Goal: Information Seeking & Learning: Learn about a topic

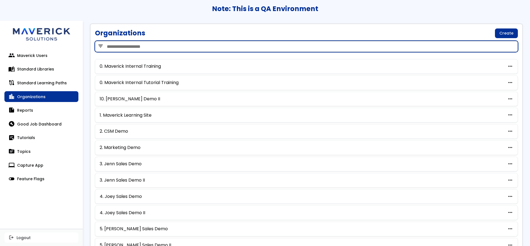
click at [147, 49] on input "search" at bounding box center [306, 46] width 423 height 11
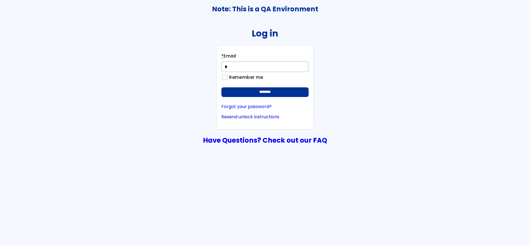
type input "**********"
click at [221, 87] on input "********" at bounding box center [264, 92] width 87 height 10
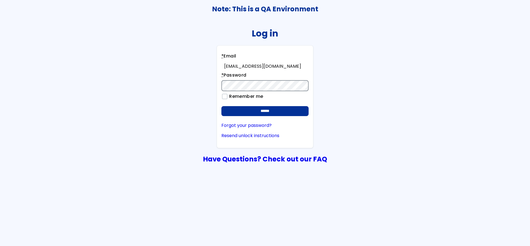
click at [221, 106] on input "******" at bounding box center [264, 111] width 87 height 10
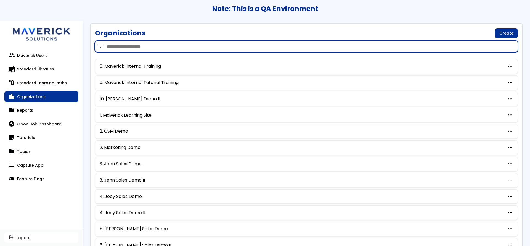
click at [165, 45] on input "search" at bounding box center [306, 46] width 423 height 11
type input "***"
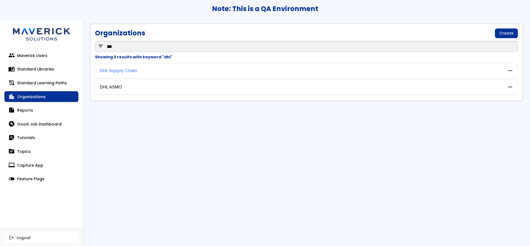
click at [108, 71] on link "DHL Supply Chain" at bounding box center [119, 70] width 38 height 5
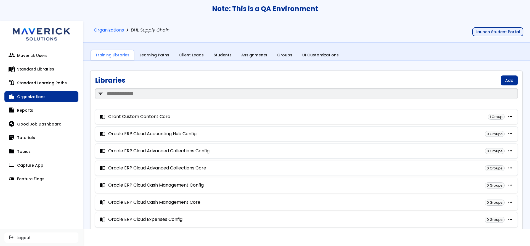
click at [498, 31] on button "Launch Student Portal" at bounding box center [497, 31] width 51 height 9
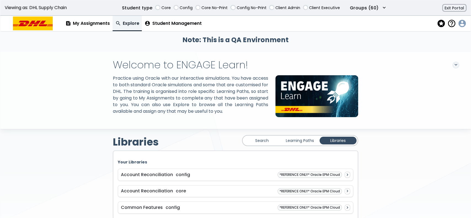
click at [463, 24] on span "account_circle" at bounding box center [461, 24] width 8 height 8
click at [441, 36] on button "account_circle Profile" at bounding box center [438, 35] width 49 height 10
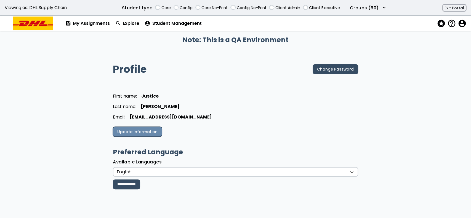
click at [149, 131] on link "Update Information" at bounding box center [137, 132] width 49 height 10
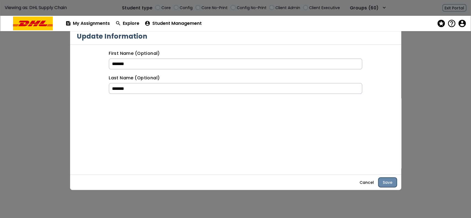
click at [390, 185] on button "Save" at bounding box center [387, 183] width 18 height 10
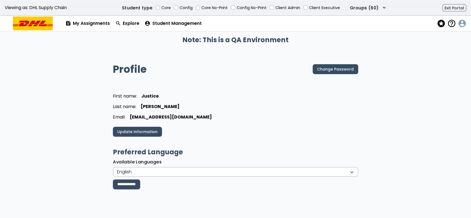
click at [459, 22] on span "account_circle" at bounding box center [461, 24] width 8 height 8
click at [450, 23] on span "help_outline" at bounding box center [451, 24] width 8 height 8
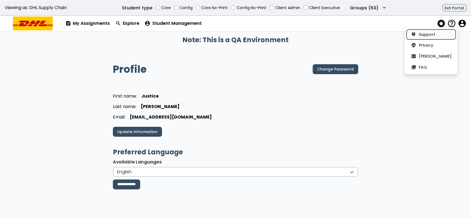
click at [423, 34] on link "contact_support Support" at bounding box center [430, 35] width 49 height 10
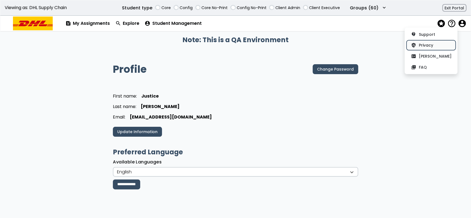
click at [431, 45] on button "policy Privacy" at bounding box center [430, 45] width 49 height 10
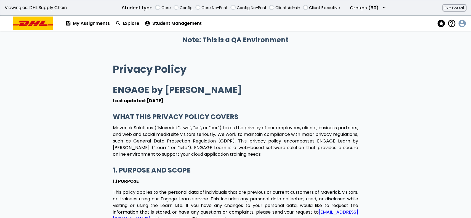
click at [461, 22] on span "account_circle" at bounding box center [461, 24] width 8 height 8
click at [450, 22] on span "help_outline" at bounding box center [451, 24] width 8 height 8
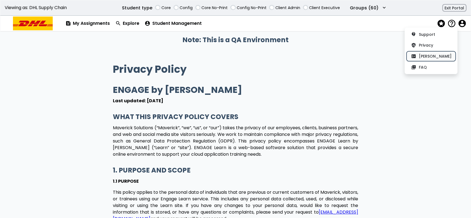
click at [425, 54] on button "fact_check EULA" at bounding box center [430, 56] width 49 height 10
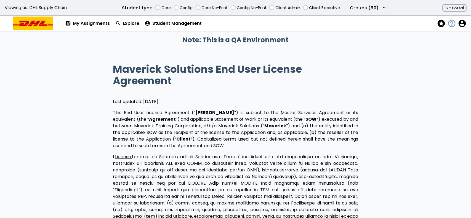
click at [452, 24] on span "help_outline" at bounding box center [451, 24] width 8 height 8
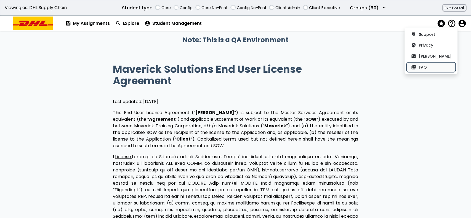
click at [432, 66] on button "quiz FAQ" at bounding box center [430, 67] width 49 height 10
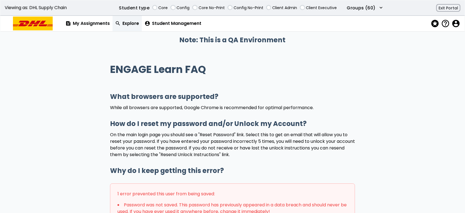
click at [135, 23] on link "search Explore" at bounding box center [128, 23] width 30 height 15
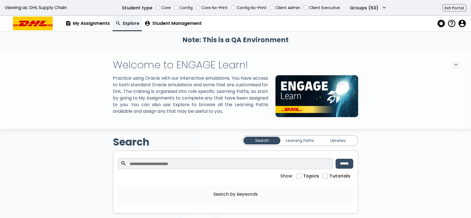
click at [300, 145] on link "Learning Paths" at bounding box center [299, 141] width 37 height 8
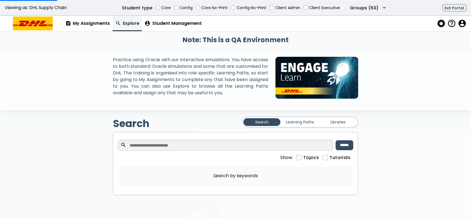
click at [295, 122] on link "Learning Paths" at bounding box center [299, 122] width 37 height 8
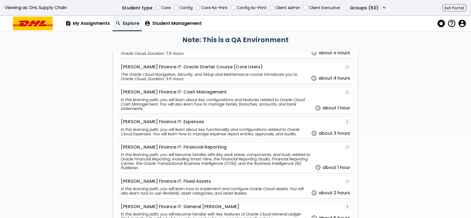
scroll to position [152, 0]
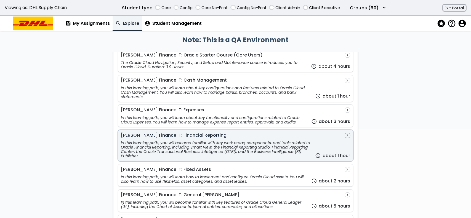
click at [227, 146] on div "In this learning path, you will become familiar with key work areas, components…" at bounding box center [216, 150] width 191 height 18
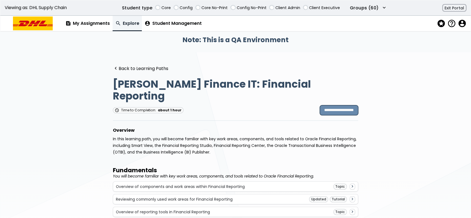
click at [328, 105] on input "**********" at bounding box center [339, 110] width 38 height 10
click at [89, 22] on link "feed My Assignments" at bounding box center [88, 23] width 50 height 15
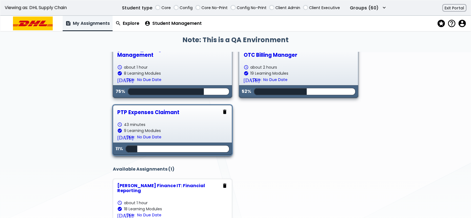
scroll to position [206, 0]
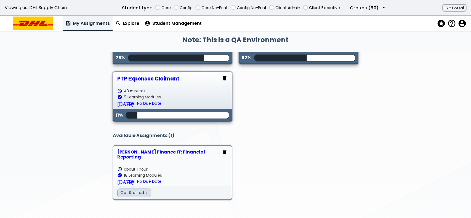
click at [170, 173] on div "check_circle 18 Learning Modules" at bounding box center [172, 175] width 110 height 4
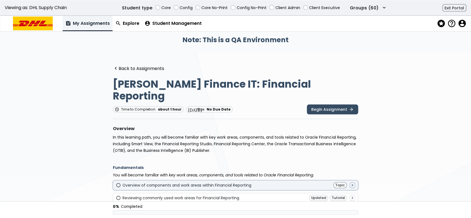
click at [211, 183] on div "Overview of components and work areas within Financial Reporting" at bounding box center [186, 185] width 129 height 4
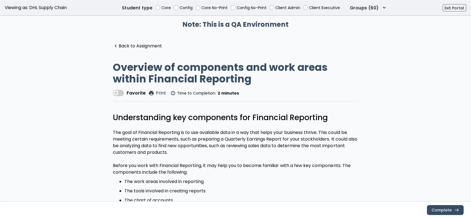
click at [120, 96] on label at bounding box center [118, 93] width 11 height 6
click at [127, 44] on link "navigate_before Back to Assignment" at bounding box center [137, 46] width 49 height 5
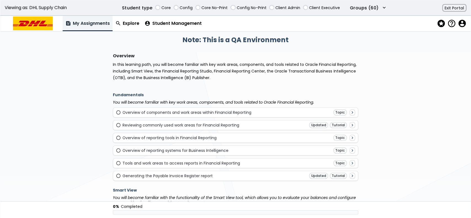
scroll to position [73, 0]
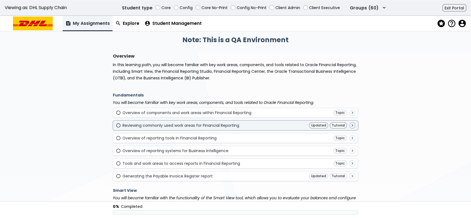
click at [231, 122] on div "radio_button_unchecked Reviewing commonly used work areas for Financial Reporti…" at bounding box center [235, 125] width 239 height 6
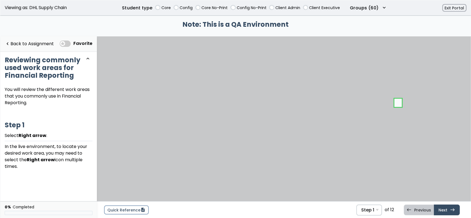
click at [69, 39] on div "Favorite" at bounding box center [78, 43] width 36 height 11
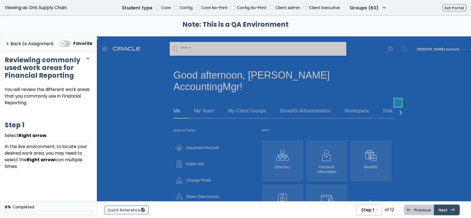
click at [67, 44] on span at bounding box center [65, 44] width 11 height 6
click at [18, 43] on link "navigate_before Back to Assignment" at bounding box center [29, 43] width 49 height 11
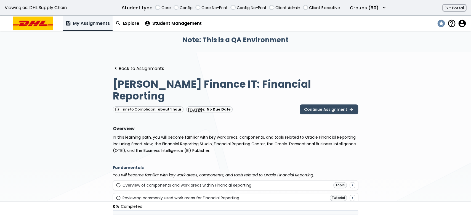
click at [441, 24] on span "stars" at bounding box center [441, 24] width 8 height 8
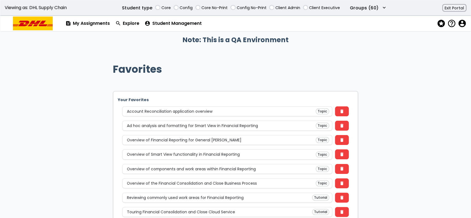
scroll to position [23, 0]
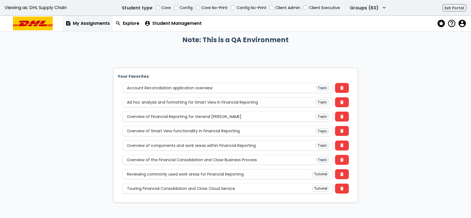
click at [93, 24] on link "feed My Assignments" at bounding box center [88, 23] width 50 height 15
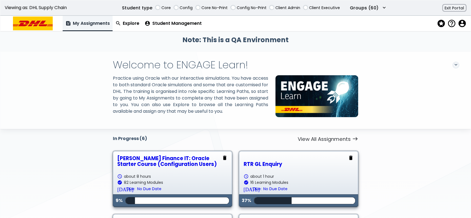
scroll to position [157, 0]
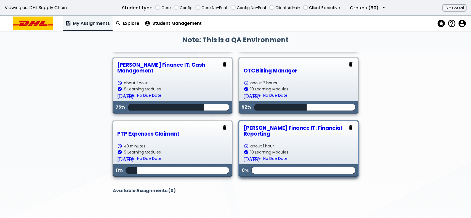
click at [326, 138] on link "COE Finance IT: Financial Reporting schedule about 1 hour check_circle 18 Learn…" at bounding box center [298, 148] width 110 height 47
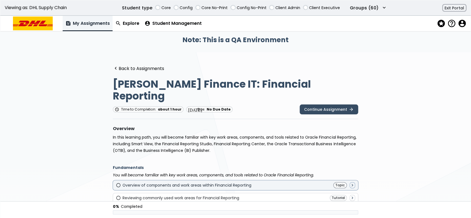
click at [326, 182] on div "radio_button_unchecked Overview of components and work areas within Financial R…" at bounding box center [235, 185] width 239 height 6
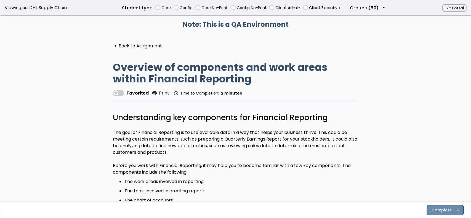
click at [433, 208] on button "Complete east" at bounding box center [445, 210] width 37 height 10
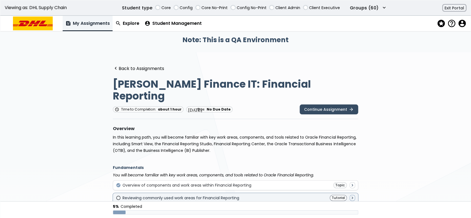
click at [325, 195] on div "radio_button_unchecked Reviewing commonly used work areas for Financial Reporti…" at bounding box center [235, 198] width 239 height 6
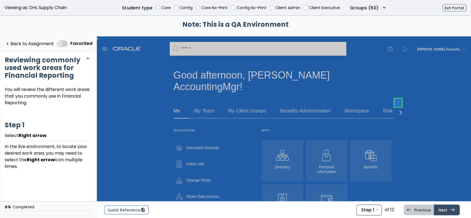
click at [376, 208] on div "Step 1 Step 1 Select Right arrow . Step 2 Select General Accounting . Step 3 Se…" at bounding box center [369, 210] width 26 height 11
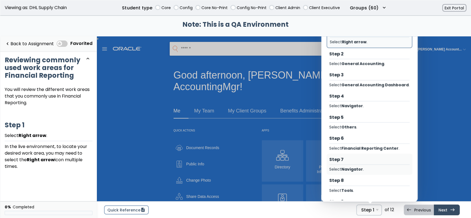
scroll to position [86, 0]
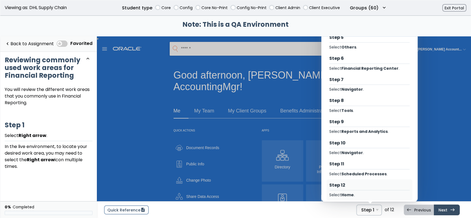
click at [360, 182] on div "Step 12" at bounding box center [369, 185] width 80 height 6
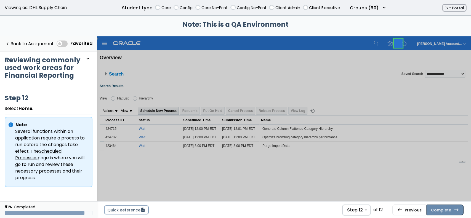
click at [434, 210] on button "Complete east" at bounding box center [444, 210] width 37 height 10
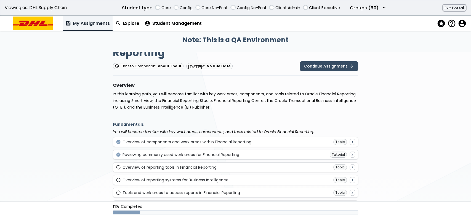
scroll to position [43, 0]
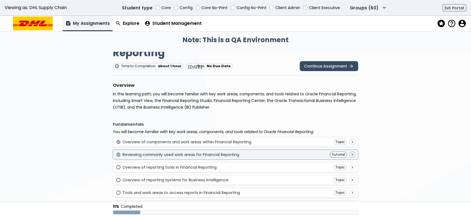
click at [193, 150] on div "check_circle Reviewing commonly used work areas for Financial Reporting Tutoria…" at bounding box center [235, 155] width 245 height 10
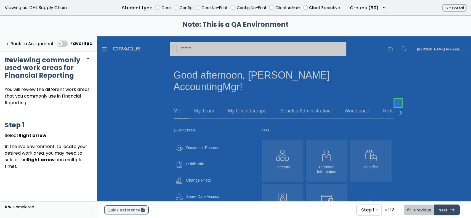
click at [130, 208] on link "Quick Reference description" at bounding box center [126, 210] width 45 height 9
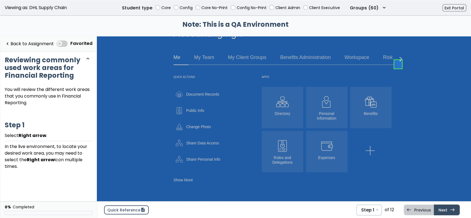
scroll to position [54, 0]
click at [398, 46] on link at bounding box center [397, 48] width 11 height 11
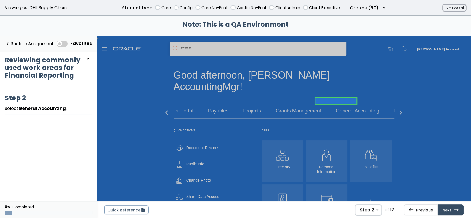
drag, startPoint x: 455, startPoint y: 137, endPoint x: 359, endPoint y: 101, distance: 103.4
click at [359, 108] on div "Me My Team My Client Groups Benefits Administration Workspace Risk Management P…" at bounding box center [198, 113] width 1887 height 11
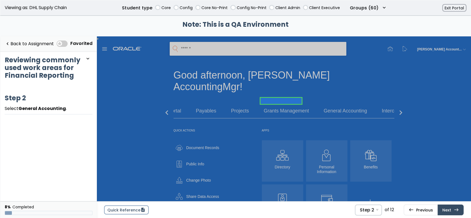
scroll to position [0, 73]
click at [292, 101] on link at bounding box center [280, 100] width 41 height 11
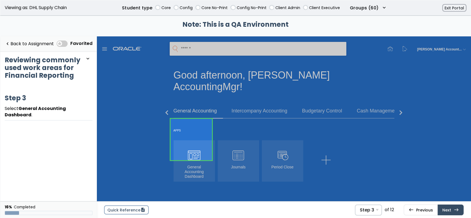
scroll to position [12, 0]
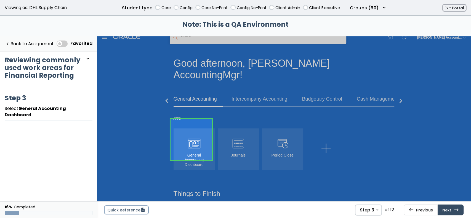
click at [194, 130] on link at bounding box center [190, 139] width 41 height 41
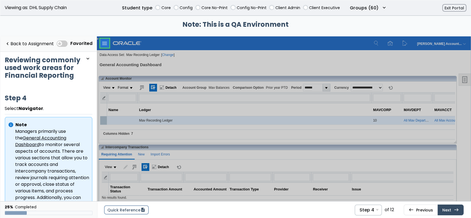
click at [104, 44] on link at bounding box center [104, 43] width 11 height 11
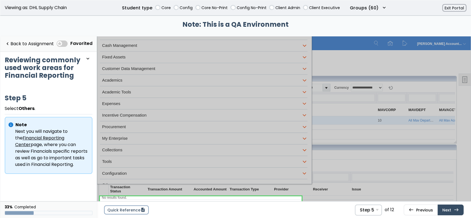
scroll to position [298, 0]
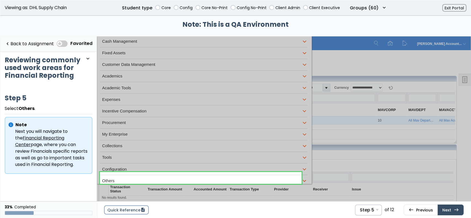
click at [253, 180] on link at bounding box center [201, 178] width 202 height 12
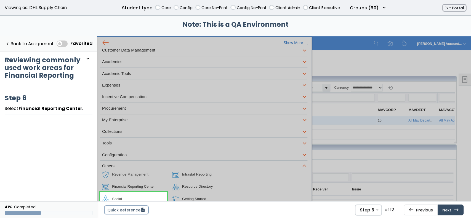
scroll to position [345, 0]
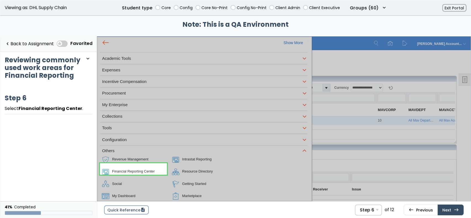
click at [160, 171] on link at bounding box center [133, 168] width 67 height 11
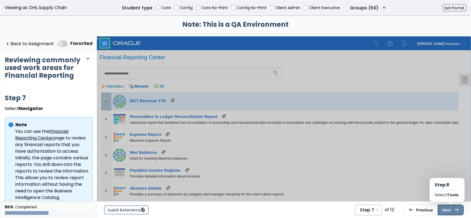
click at [444, 207] on link "Next east Step 8 Select Tools ." at bounding box center [451, 210] width 26 height 10
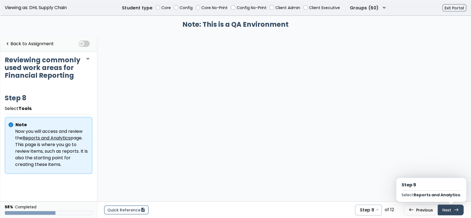
click at [444, 207] on link "Next east Step 9 Select Reports and Analytics ." at bounding box center [451, 210] width 26 height 10
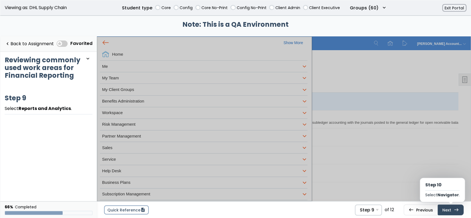
click at [444, 207] on link "Next east Step 10 Select Navigator ." at bounding box center [451, 210] width 26 height 10
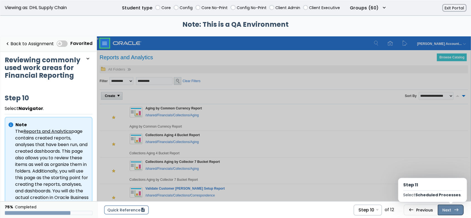
click at [444, 212] on link "Next east Step 11 Select Scheduled Processes ." at bounding box center [451, 210] width 26 height 10
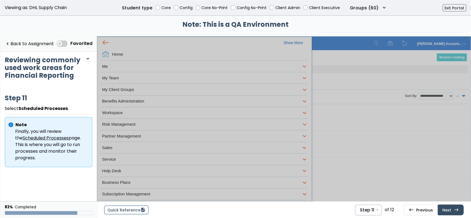
click at [444, 212] on link "Next east Step 12 Select Home ." at bounding box center [451, 210] width 26 height 10
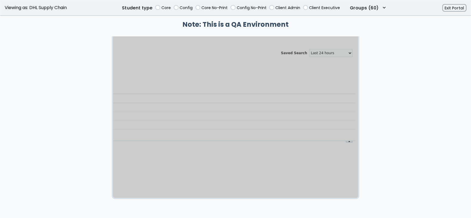
scroll to position [2847, 0]
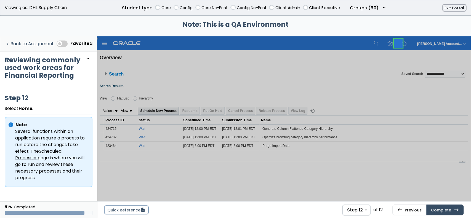
click at [39, 44] on link "navigate_before Back to Assignment" at bounding box center [29, 43] width 49 height 11
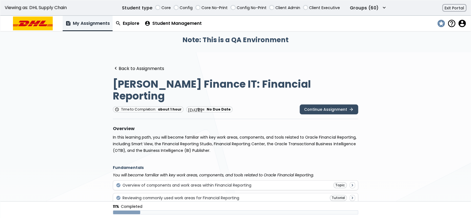
click at [441, 25] on span "stars" at bounding box center [441, 24] width 8 height 8
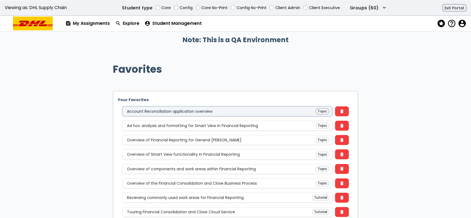
click at [196, 108] on div "Account Reconciliation application overview Topic" at bounding box center [227, 111] width 204 height 6
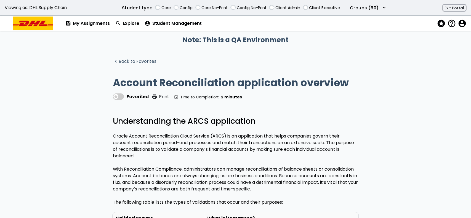
click at [137, 62] on link "navigate_before Back to Favorites" at bounding box center [135, 61] width 44 height 5
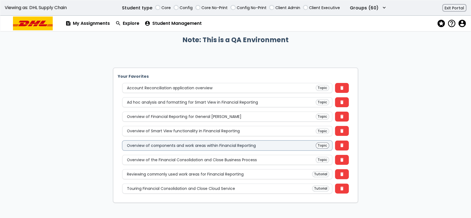
scroll to position [23, 0]
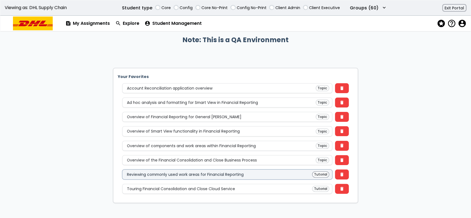
click at [230, 172] on div "Reviewing commonly used work areas for Financial Reporting" at bounding box center [185, 174] width 117 height 4
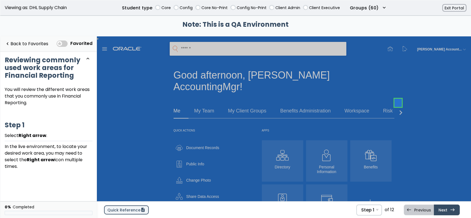
click at [141, 209] on span "description" at bounding box center [142, 210] width 5 height 4
click at [440, 208] on link "Next east Step 2 Select General Accounting ." at bounding box center [447, 210] width 26 height 10
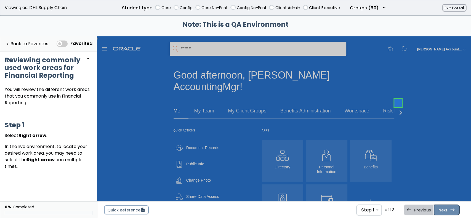
click at [440, 208] on link "Next east Step 2 Select General Accounting ." at bounding box center [447, 210] width 26 height 10
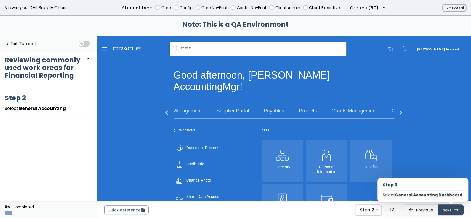
click at [440, 208] on link "Next east Step 3 Select General Accounting Dashboard ." at bounding box center [451, 210] width 26 height 10
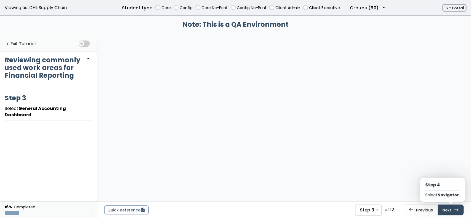
click at [440, 208] on link "Next east Step 4 Select Navigator ." at bounding box center [451, 210] width 26 height 10
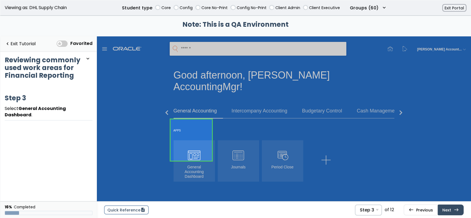
scroll to position [12, 0]
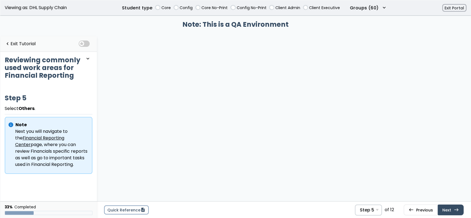
click at [440, 208] on link "Next east Step 6 Select Financial Reporting Center ." at bounding box center [451, 210] width 26 height 10
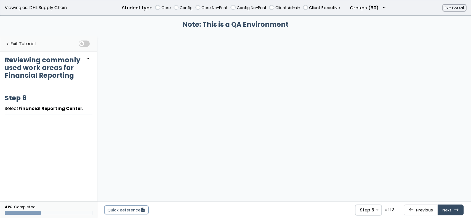
click at [440, 208] on link "Next east Step 7 Select Navigator ." at bounding box center [451, 210] width 26 height 10
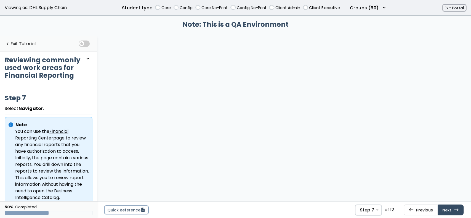
click at [440, 208] on link "Next east Step 8 Select Tools ." at bounding box center [451, 210] width 26 height 10
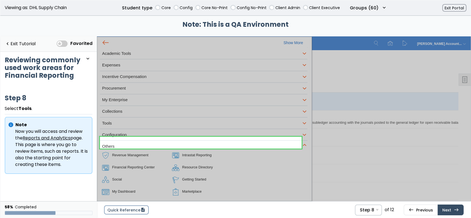
scroll to position [352, 0]
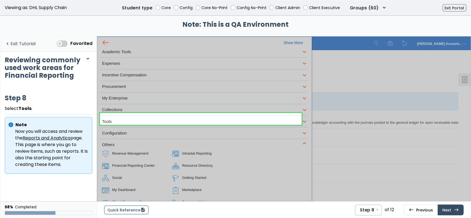
click at [32, 44] on link "navigate_before Exit Tutorial" at bounding box center [20, 43] width 31 height 11
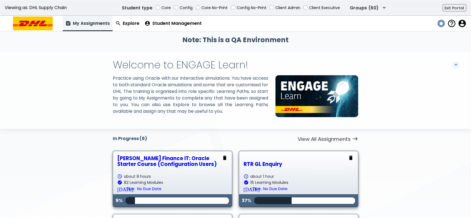
click at [438, 25] on span "stars" at bounding box center [441, 24] width 8 height 8
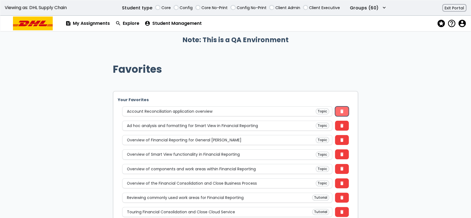
click at [340, 107] on button "delete" at bounding box center [342, 111] width 14 height 10
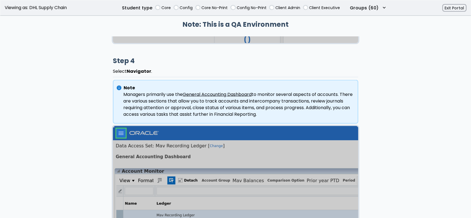
scroll to position [705, 0]
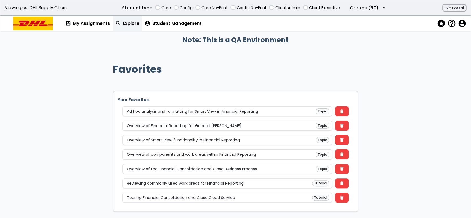
click at [135, 25] on link "search Explore" at bounding box center [128, 23] width 30 height 15
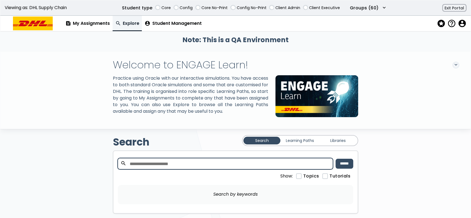
click at [178, 169] on input "search" at bounding box center [225, 163] width 215 height 11
type input "******"
click at [335, 159] on input "******" at bounding box center [344, 164] width 18 height 10
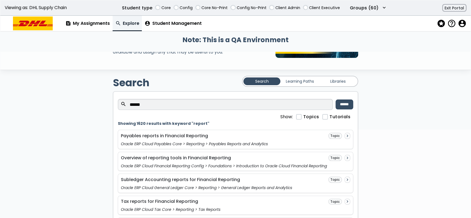
scroll to position [60, 0]
